Goal: Check status: Check status

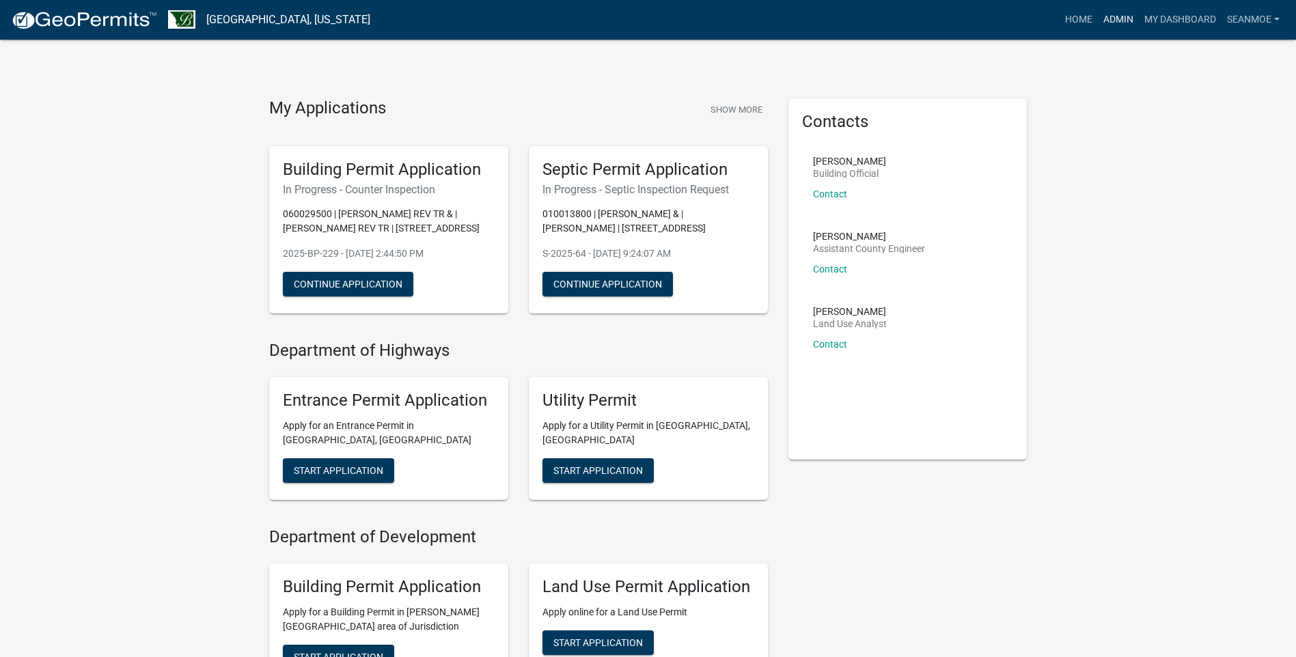
click at [1119, 19] on link "Admin" at bounding box center [1118, 20] width 41 height 26
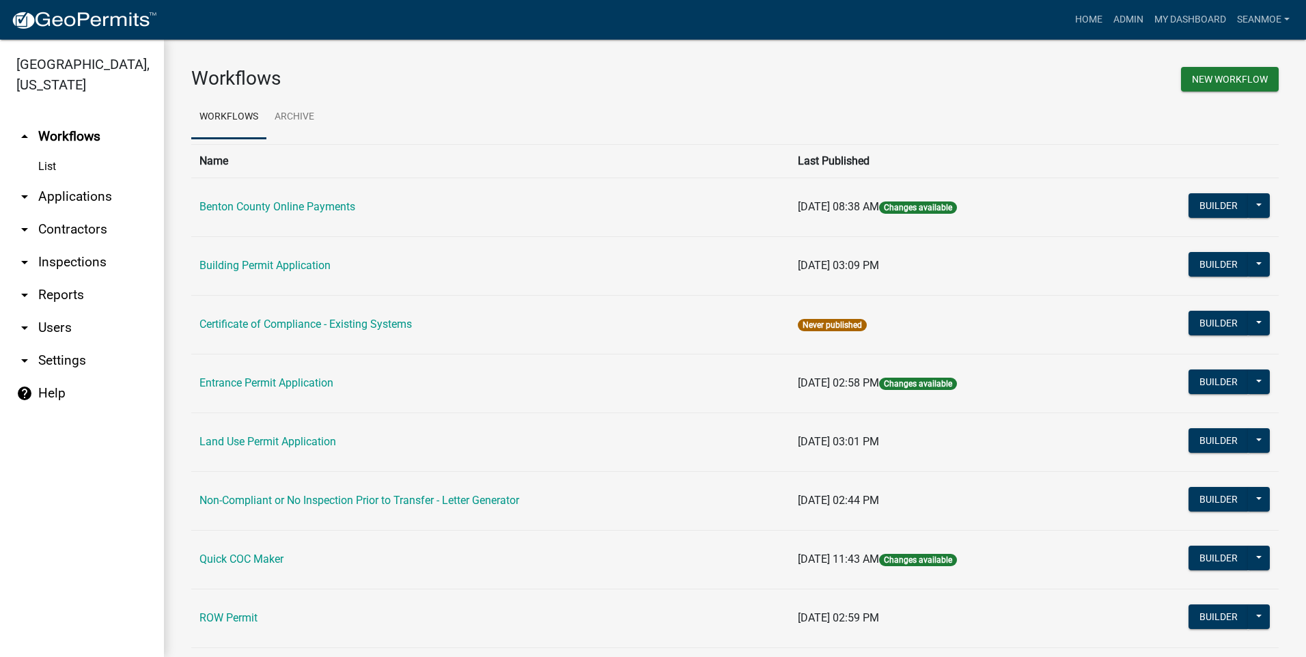
click at [66, 197] on link "arrow_drop_down Applications" at bounding box center [82, 196] width 164 height 33
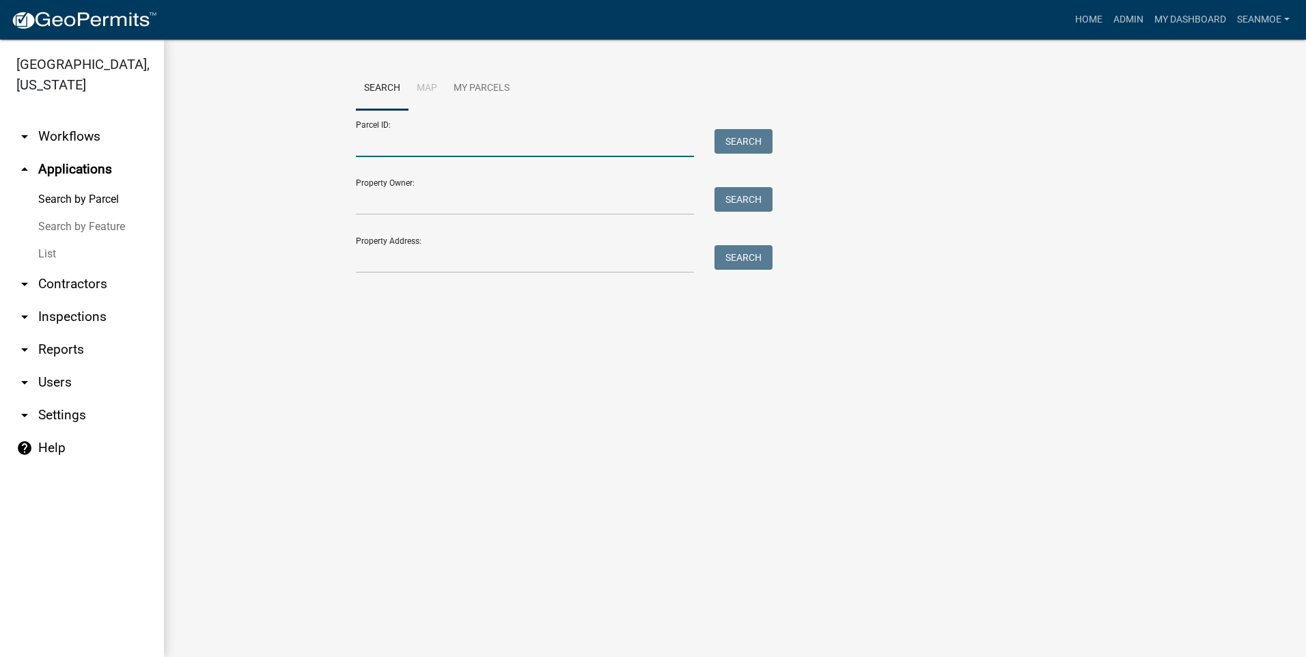
click at [427, 152] on input "Parcel ID:" at bounding box center [525, 143] width 338 height 28
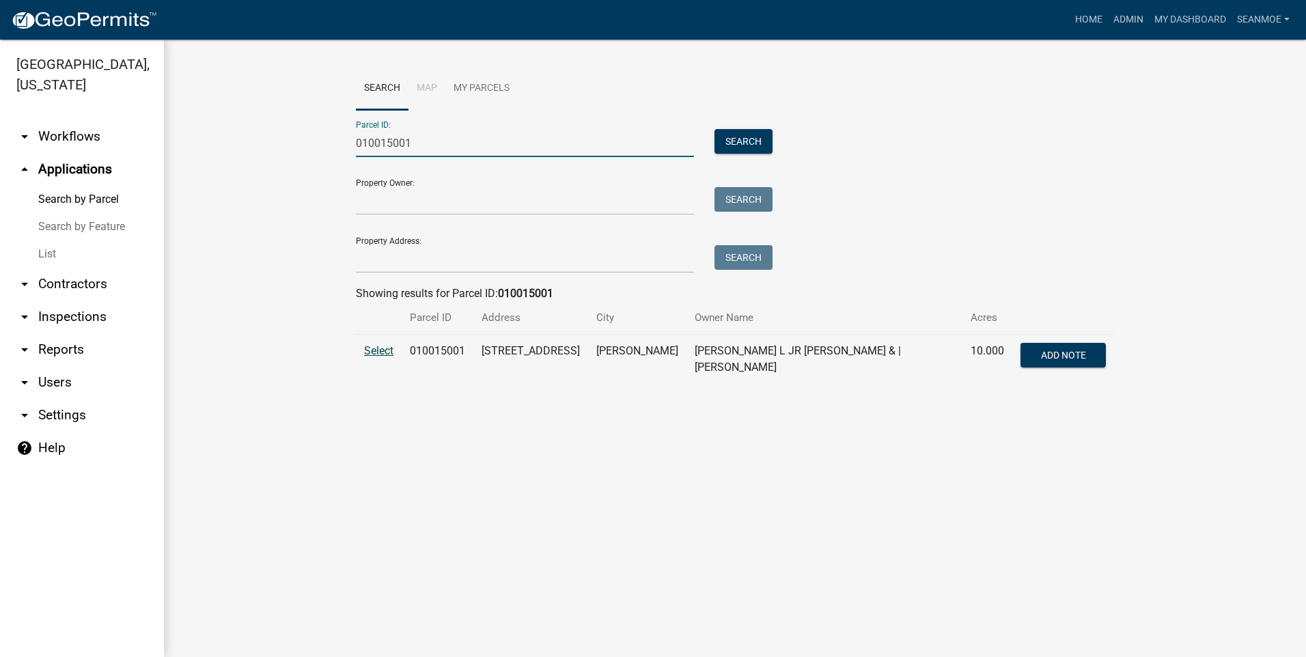
type input "010015001"
click at [377, 351] on span "Select" at bounding box center [378, 350] width 29 height 13
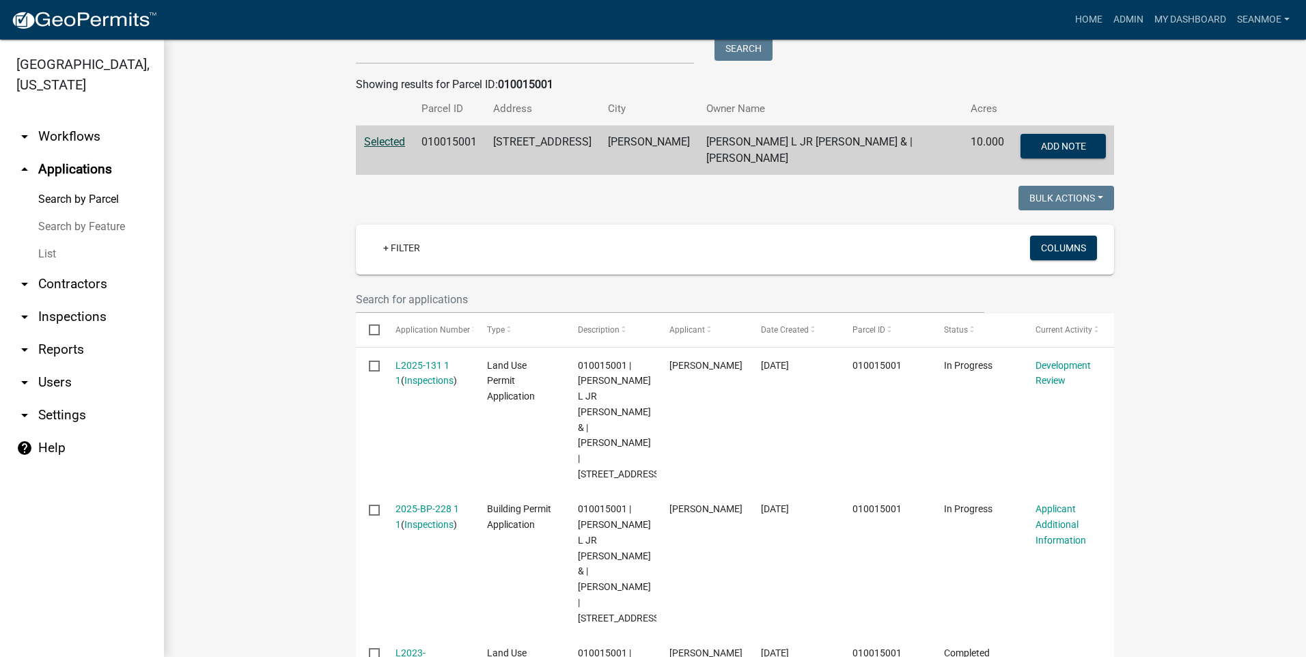
scroll to position [342, 0]
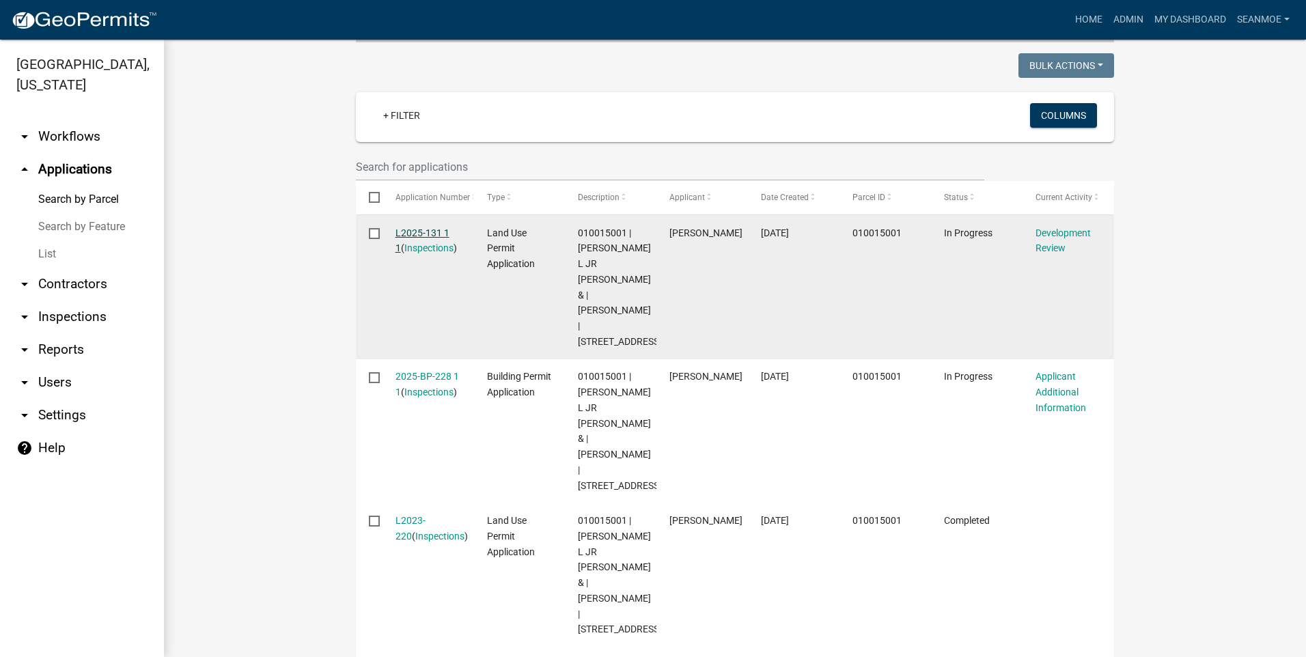
click at [430, 228] on link "L2025-131 1 1" at bounding box center [423, 241] width 54 height 27
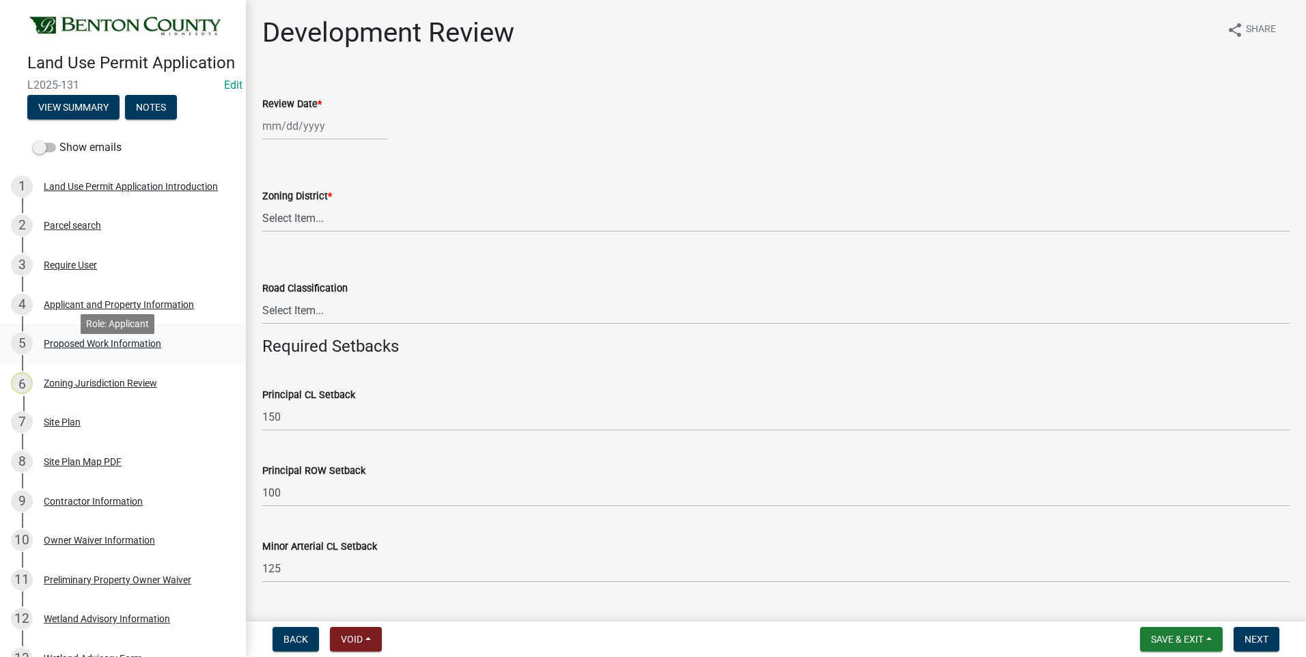
click at [87, 348] on div "Proposed Work Information" at bounding box center [103, 344] width 118 height 10
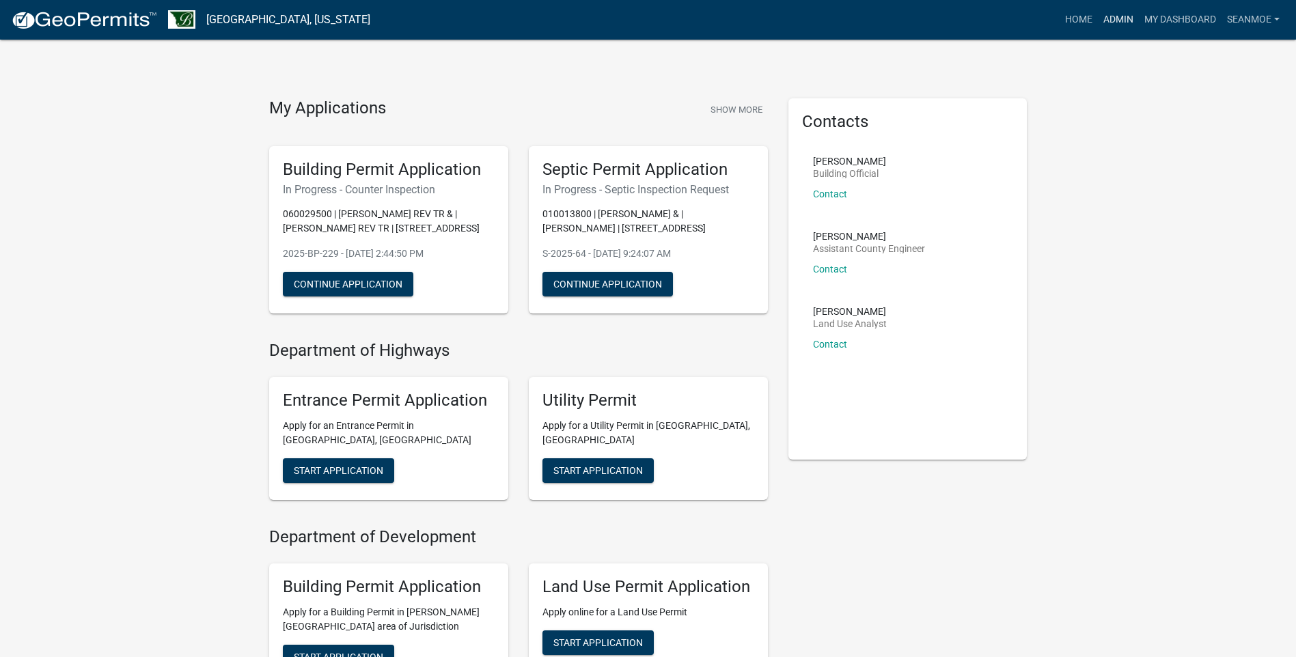
click at [1123, 20] on link "Admin" at bounding box center [1118, 20] width 41 height 26
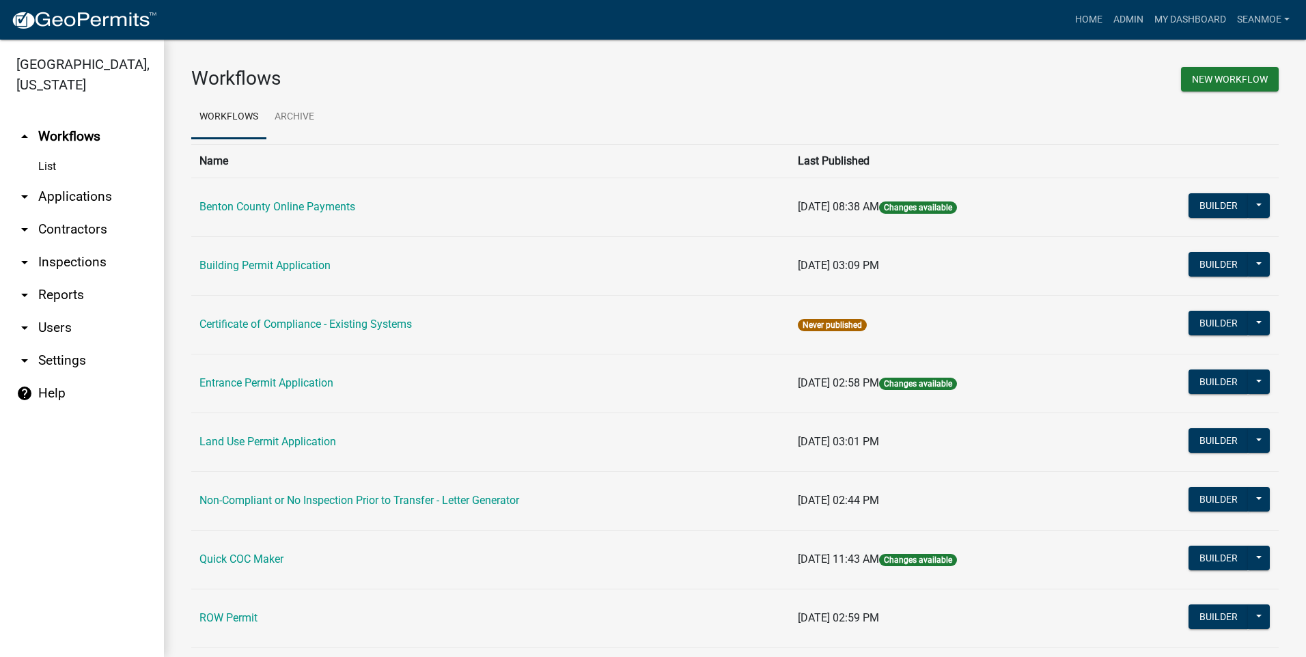
click at [60, 190] on link "arrow_drop_down Applications" at bounding box center [82, 196] width 164 height 33
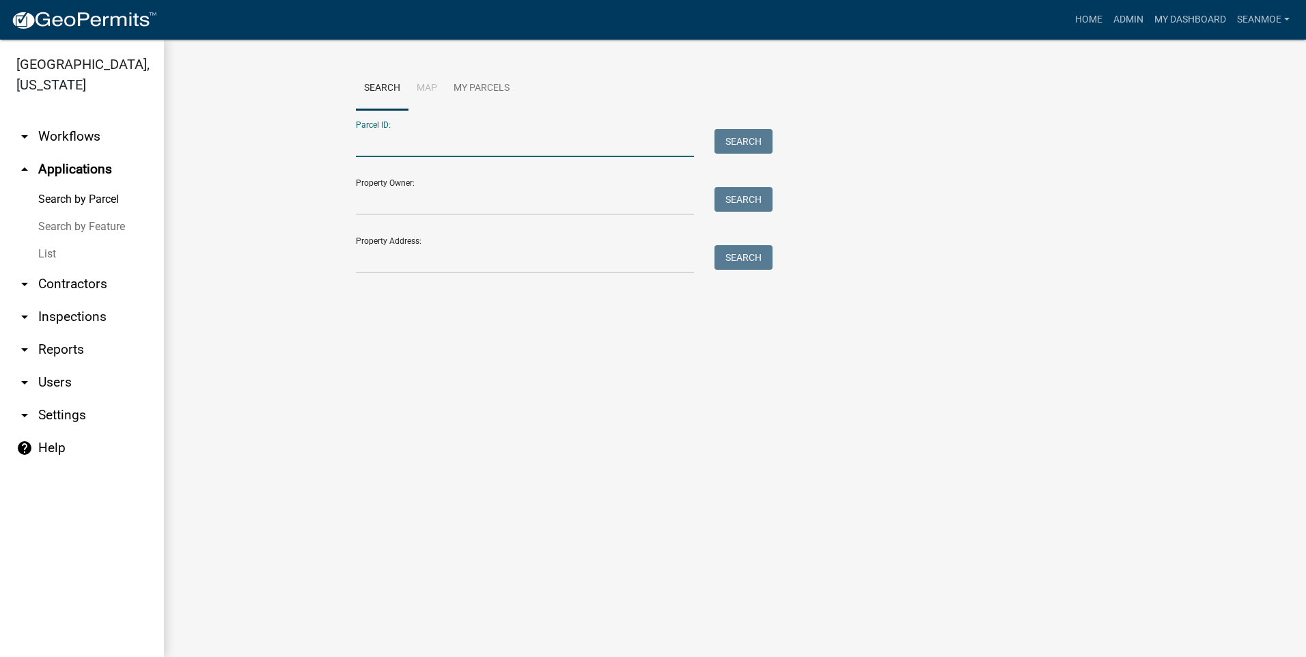
click at [386, 146] on input "Parcel ID:" at bounding box center [525, 143] width 338 height 28
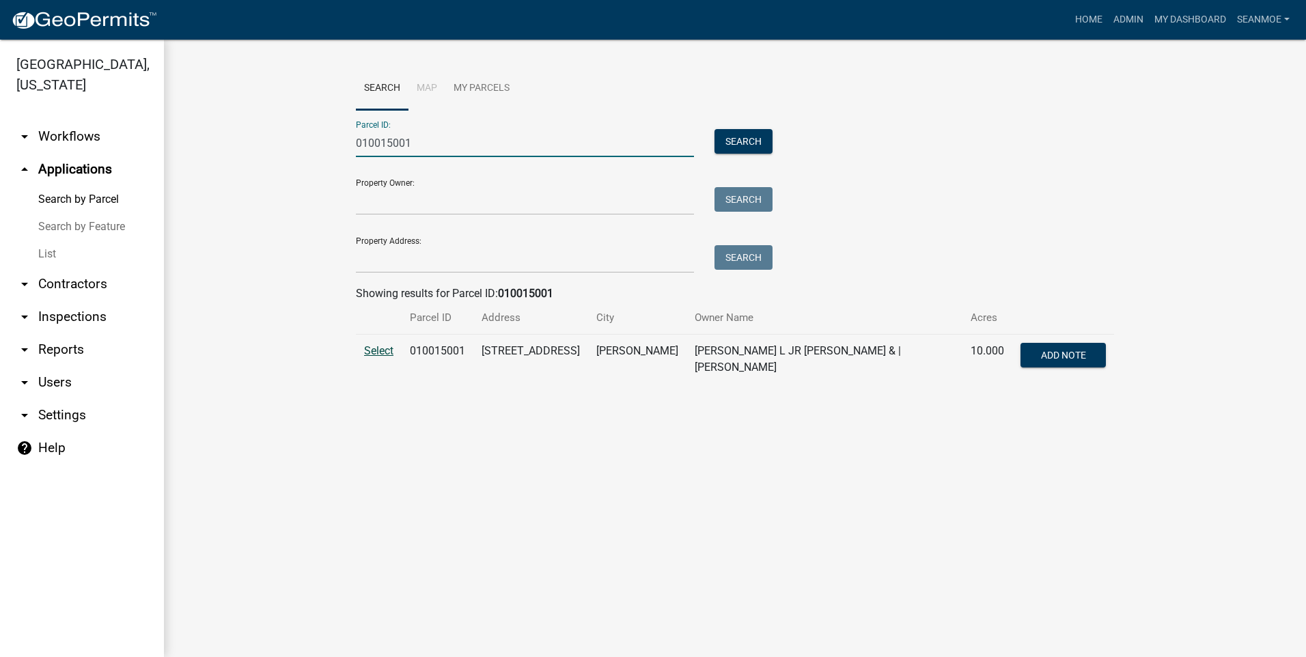
type input "010015001"
click at [378, 352] on span "Select" at bounding box center [378, 350] width 29 height 13
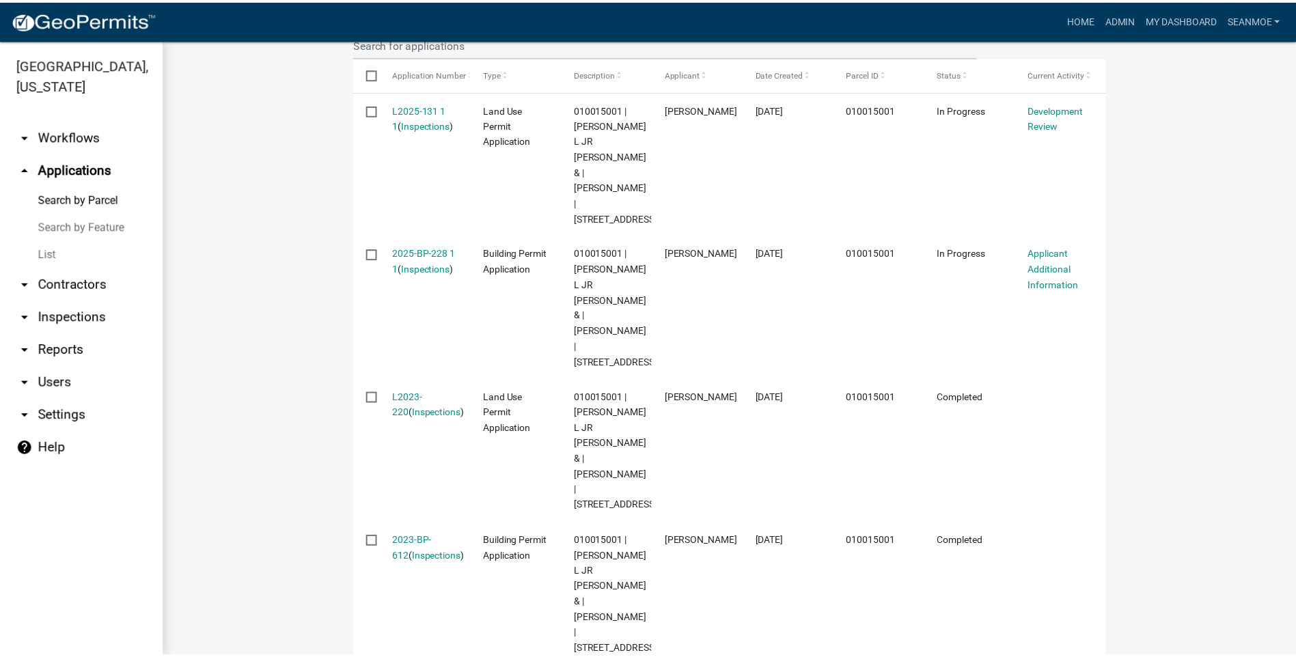
scroll to position [478, 0]
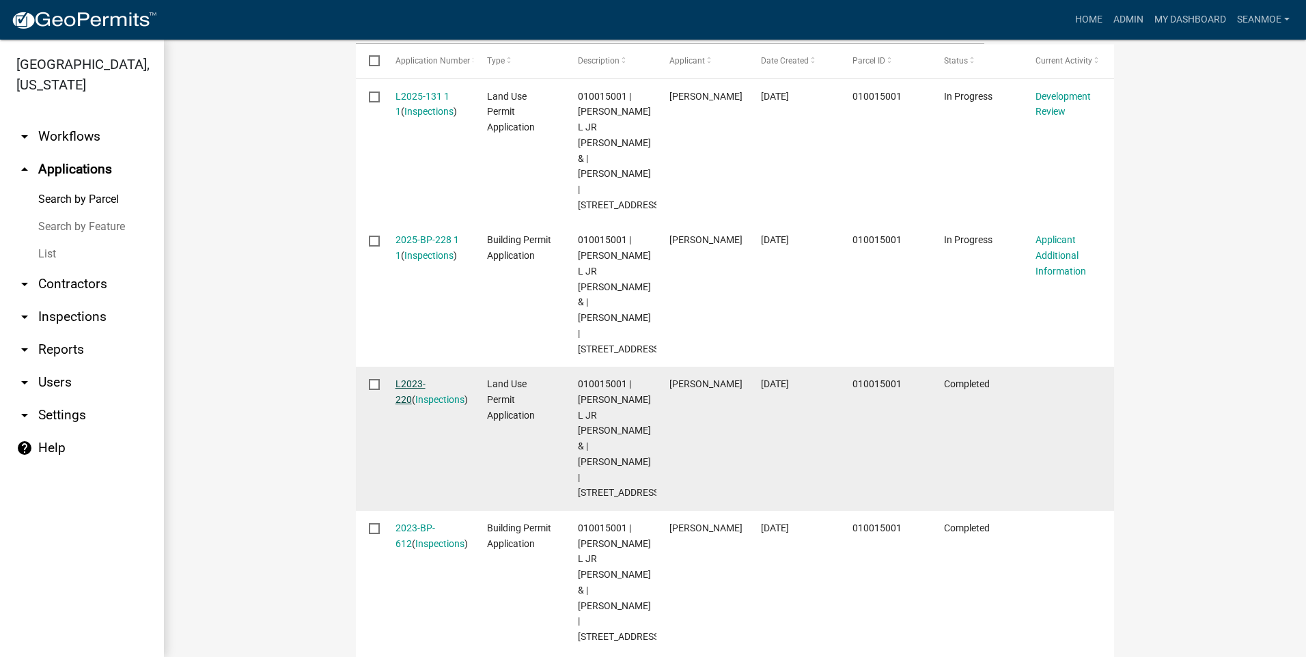
click at [423, 379] on link "L2023-220" at bounding box center [411, 392] width 30 height 27
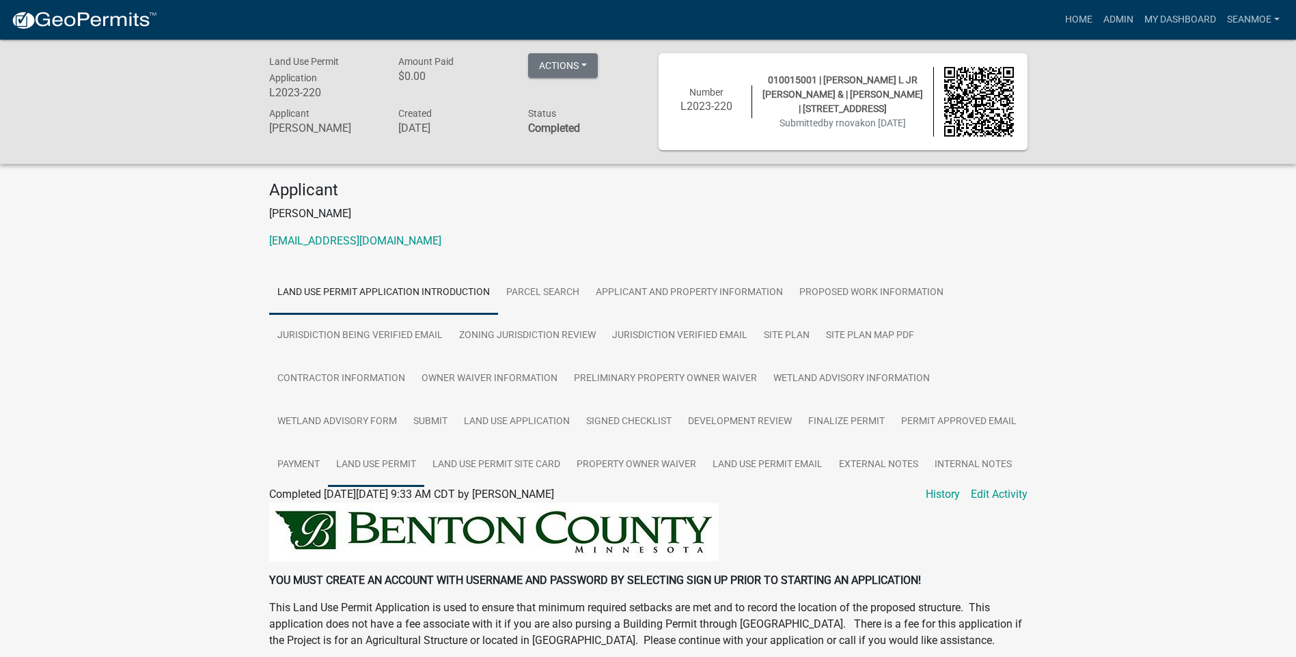
click at [402, 465] on link "Land Use Permit" at bounding box center [376, 465] width 96 height 44
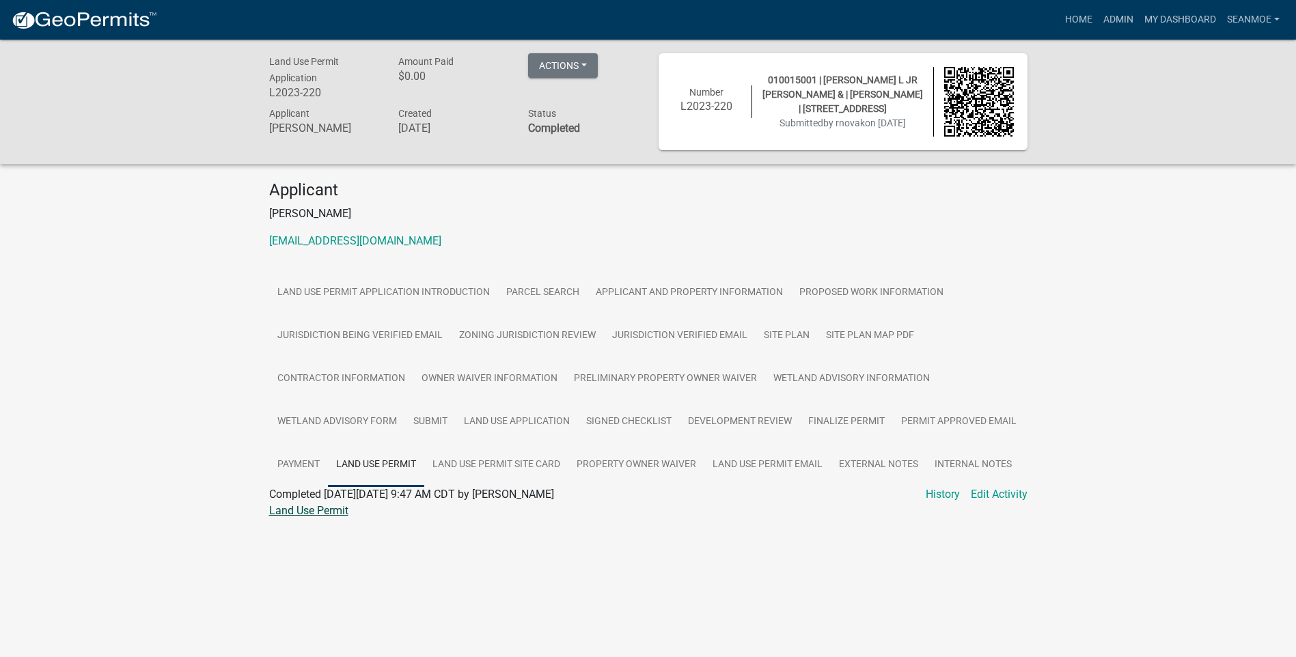
click at [297, 510] on link "Land Use Permit" at bounding box center [308, 510] width 79 height 13
click at [772, 418] on link "Development Review" at bounding box center [740, 422] width 120 height 44
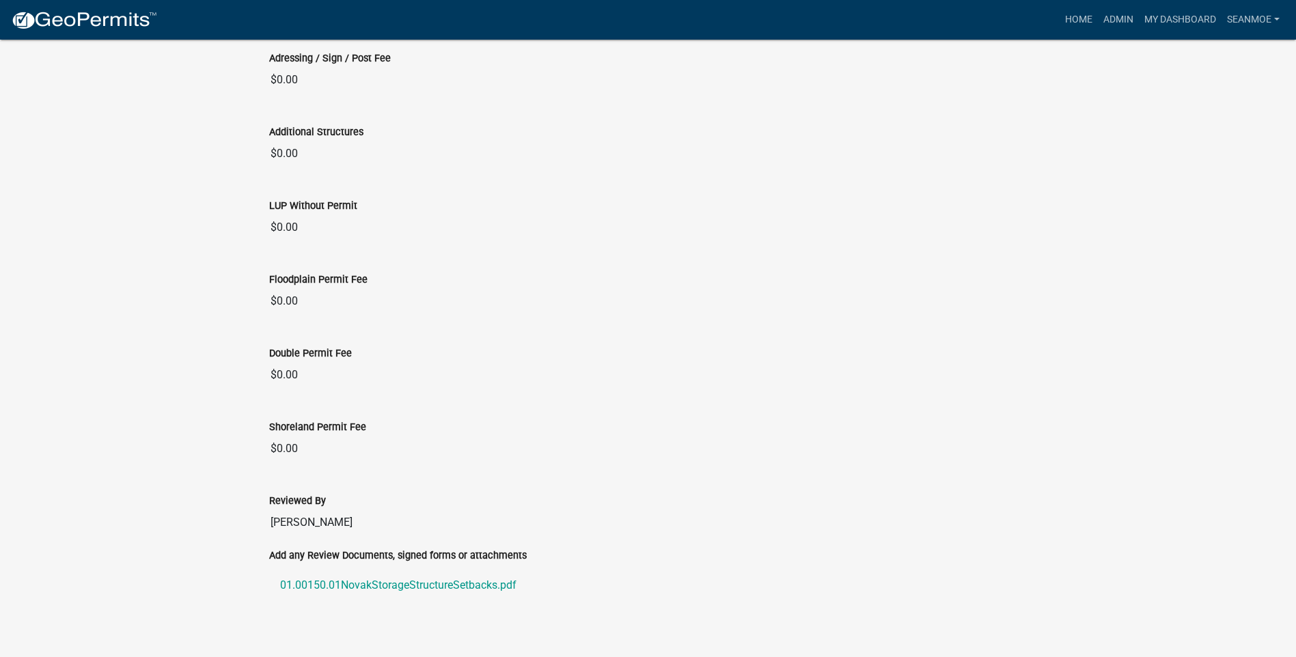
scroll to position [3879, 0]
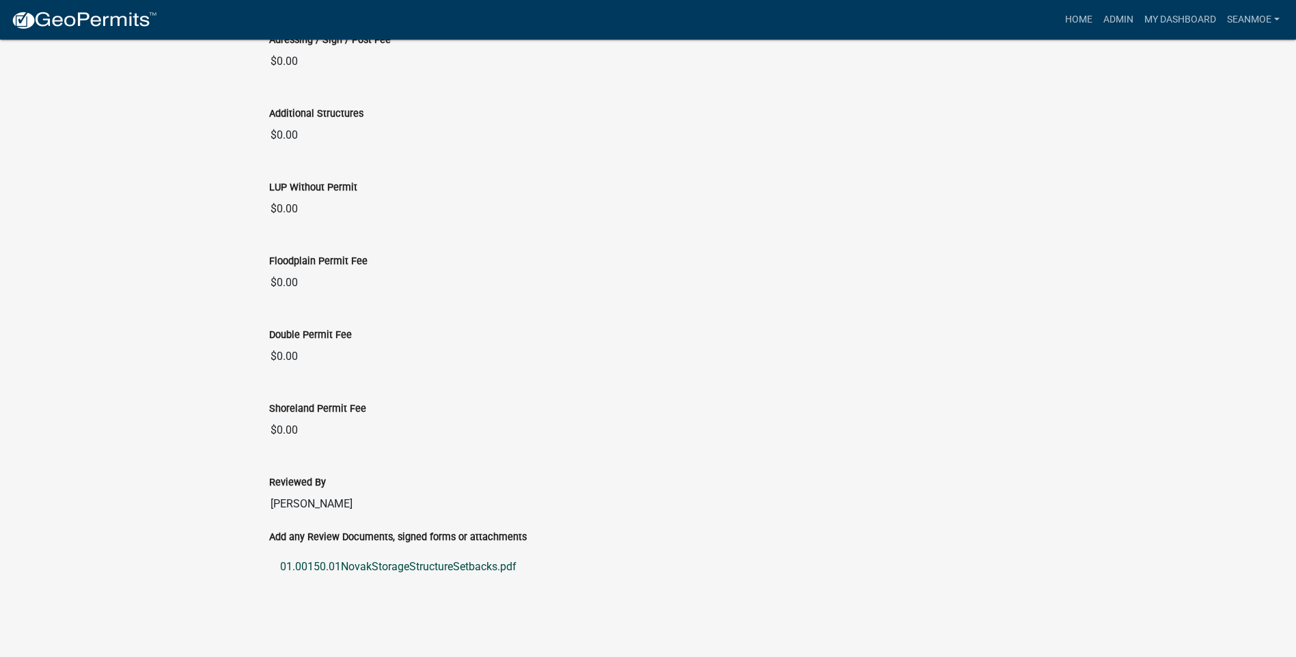
click at [458, 568] on link "01.00150.01NovakStorageStructureSetbacks.pdf" at bounding box center [648, 567] width 758 height 33
